Goal: Task Accomplishment & Management: Complete application form

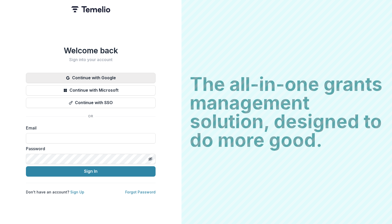
click at [88, 74] on button "Continue with Google" at bounding box center [91, 78] width 130 height 10
click at [103, 74] on button "Continue with Google" at bounding box center [91, 78] width 130 height 10
click at [122, 74] on button "Continue with Google" at bounding box center [91, 78] width 130 height 10
click at [87, 77] on button "Continue with Google" at bounding box center [91, 78] width 130 height 10
